Goal: Task Accomplishment & Management: Complete application form

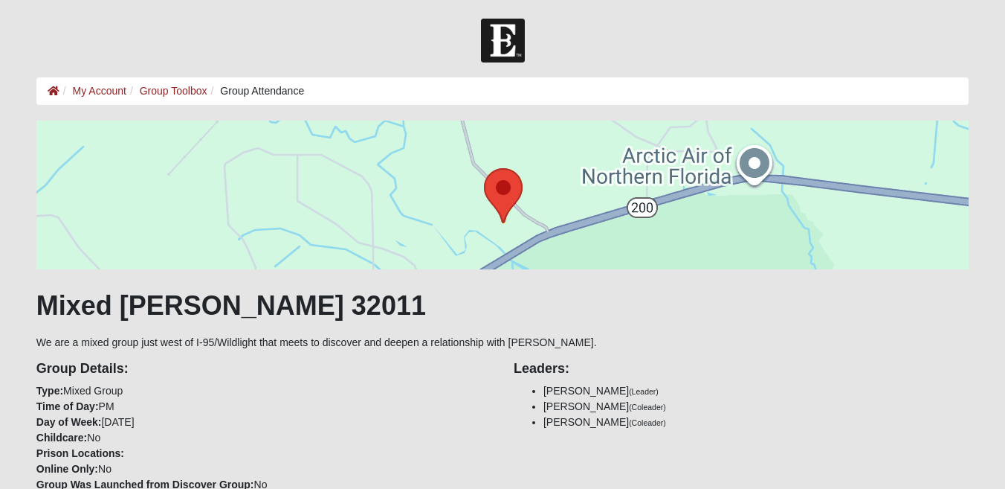
scroll to position [768, 0]
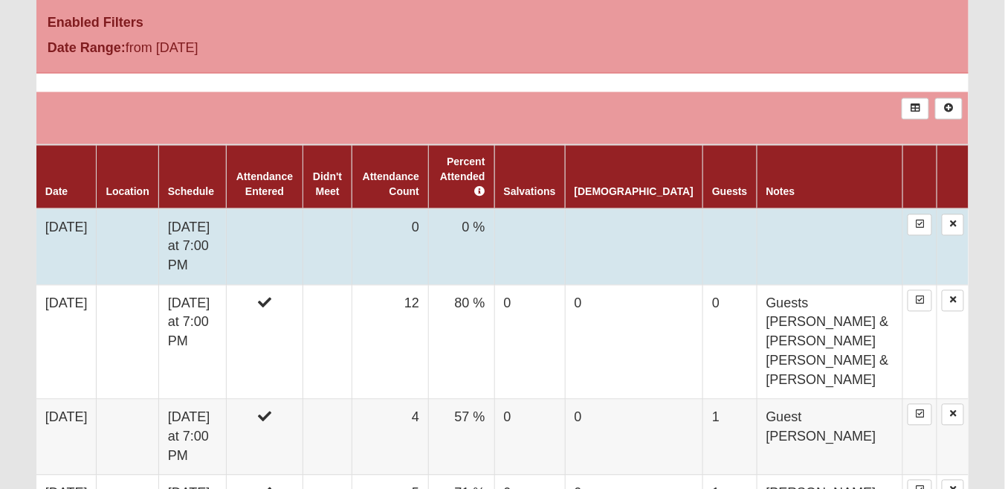
click at [73, 228] on td "[DATE]" at bounding box center [66, 247] width 60 height 77
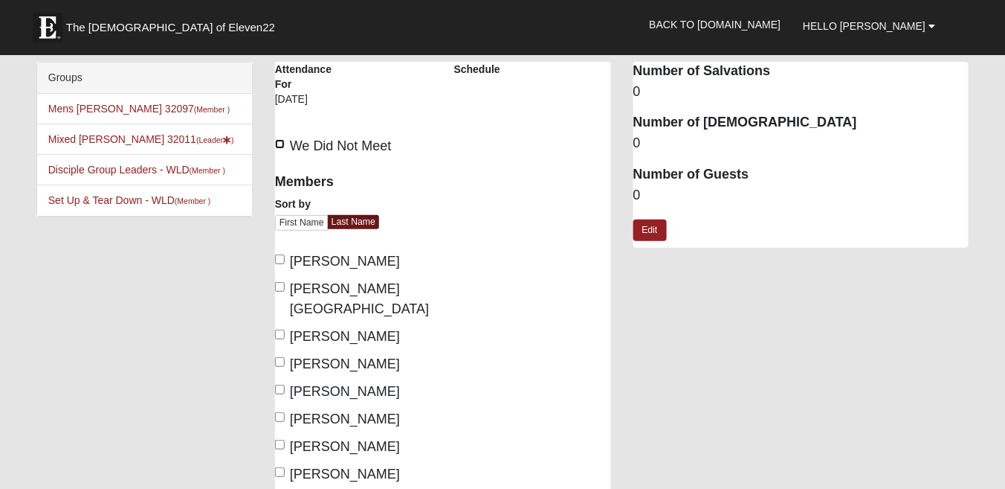
click at [280, 142] on input "We Did Not Meet" at bounding box center [280, 144] width 10 height 10
checkbox input "true"
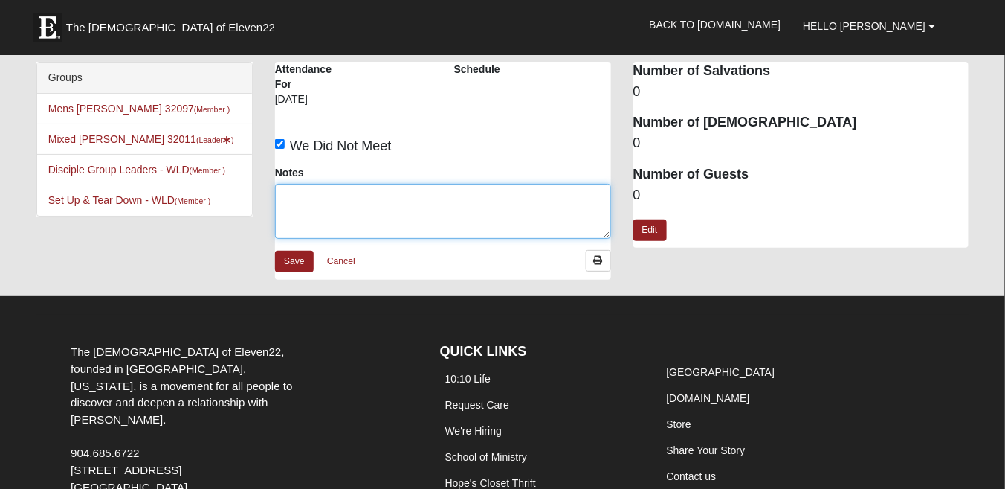
click at [309, 210] on textarea "Notes" at bounding box center [443, 211] width 336 height 55
type textarea "We did not meet to attend Elder Lead Prayer."
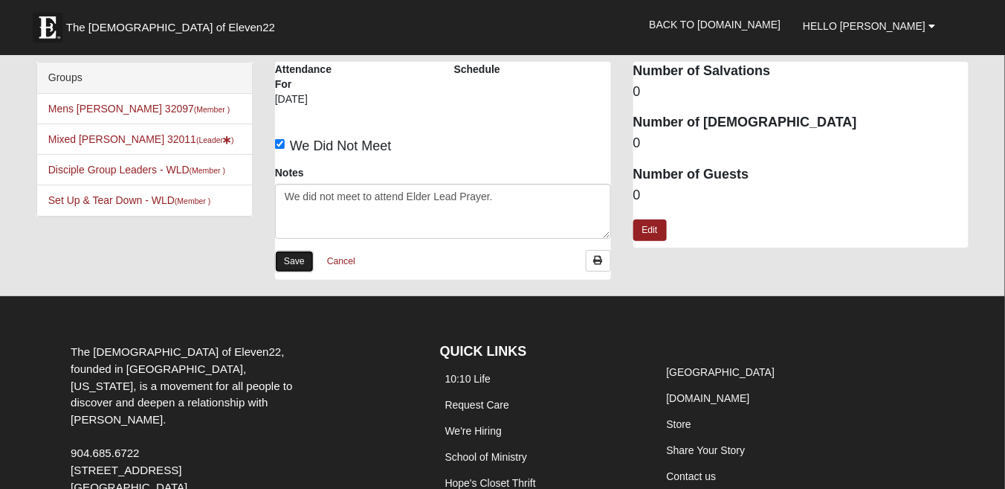
click at [290, 261] on link "Save" at bounding box center [294, 262] width 39 height 22
